Goal: Task Accomplishment & Management: Use online tool/utility

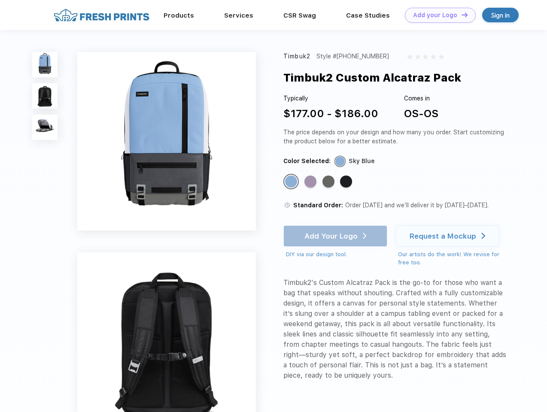
click at [437, 15] on link "Add your Logo Design Tool" at bounding box center [440, 15] width 71 height 15
click at [0, 0] on div "Design Tool" at bounding box center [0, 0] width 0 height 0
click at [461, 15] on link "Add your Logo Design Tool" at bounding box center [440, 15] width 71 height 15
click at [45, 64] on img at bounding box center [44, 64] width 25 height 25
click at [45, 96] on img at bounding box center [44, 95] width 25 height 25
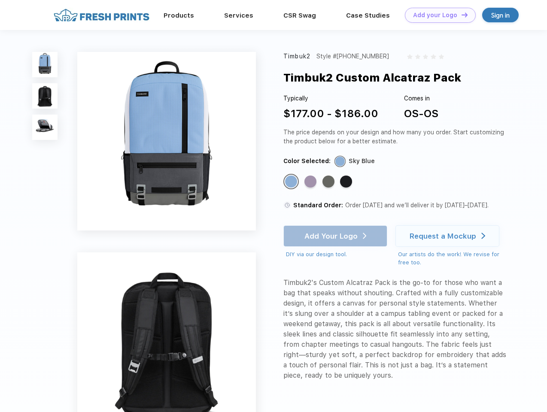
click at [45, 128] on img at bounding box center [44, 127] width 25 height 25
click at [292, 182] on div "Standard Color" at bounding box center [291, 182] width 12 height 12
click at [311, 182] on div "Standard Color" at bounding box center [311, 182] width 12 height 12
click at [329, 182] on div "Standard Color" at bounding box center [329, 182] width 12 height 12
click at [347, 182] on div "Standard Color" at bounding box center [346, 182] width 12 height 12
